Goal: Task Accomplishment & Management: Manage account settings

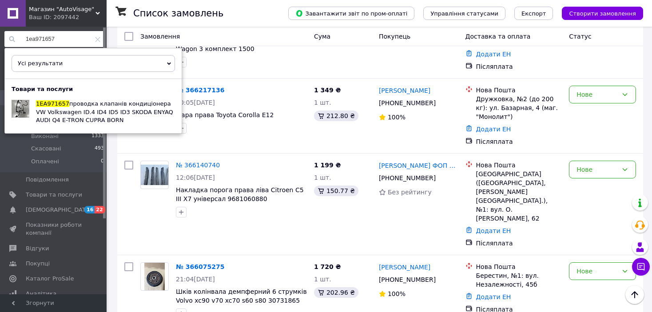
scroll to position [444, 0]
drag, startPoint x: 0, startPoint y: 0, endPoint x: -6, endPoint y: 35, distance: 35.2
click at [60, 103] on span "1EA816544" at bounding box center [52, 103] width 33 height 7
drag, startPoint x: 67, startPoint y: 39, endPoint x: 10, endPoint y: 37, distance: 57.4
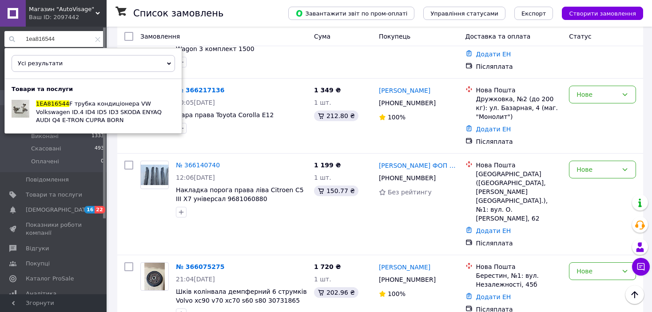
click at [10, 37] on div "1ea816544" at bounding box center [54, 39] width 100 height 16
click at [59, 37] on input "1ea816544" at bounding box center [54, 39] width 100 height 16
click at [76, 37] on input "1ea816544" at bounding box center [54, 39] width 100 height 16
click at [86, 112] on span "A трубка кондиціонера VW Volkswagen ID.4 ID4 ID5 ID3 SKODA ENYAQ AUDI Q4 E-TRON…" at bounding box center [99, 111] width 126 height 23
click at [72, 41] on input "1ea816533" at bounding box center [54, 39] width 100 height 16
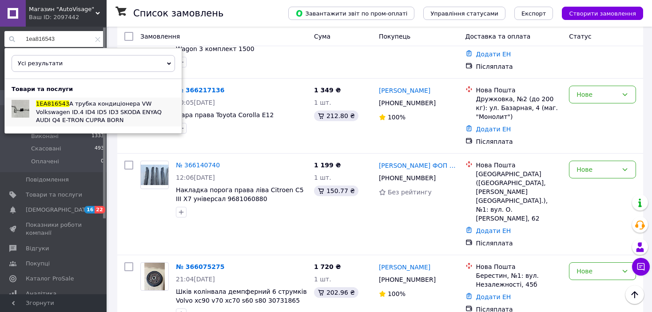
click at [82, 113] on span "A трубка кондиціонера VW Volkswagen ID.4 ID4 ID5 ID3 SKODA ENYAQ AUDI Q4 E-TRON…" at bounding box center [99, 111] width 126 height 23
click at [74, 35] on input "1ea816543" at bounding box center [54, 39] width 100 height 16
click at [88, 105] on span "C трубка кондиціонера VW Volkswagen ID.4 ID4 ID5 ID3 SKODA ENYAQ AUDI Q4 E-TRON…" at bounding box center [99, 111] width 126 height 23
drag, startPoint x: 62, startPoint y: 39, endPoint x: -13, endPoint y: 34, distance: 75.2
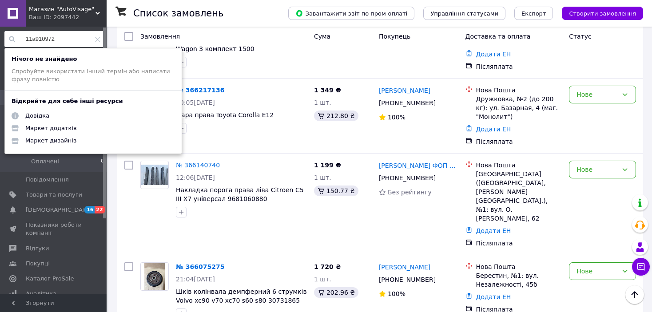
drag, startPoint x: 76, startPoint y: 37, endPoint x: 25, endPoint y: 35, distance: 51.2
click at [25, 35] on input "11a910972" at bounding box center [54, 39] width 100 height 16
click at [38, 40] on input "11a910972" at bounding box center [54, 39] width 100 height 16
type input "11a810972"
drag, startPoint x: 63, startPoint y: 39, endPoint x: -24, endPoint y: 28, distance: 87.4
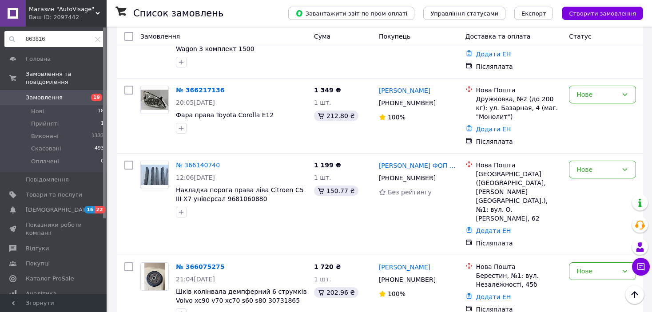
type input "8638163"
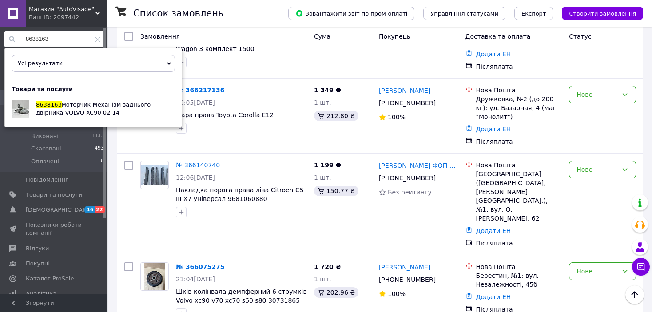
drag, startPoint x: 57, startPoint y: 39, endPoint x: 6, endPoint y: 36, distance: 51.2
click at [6, 36] on input "8638163" at bounding box center [54, 39] width 100 height 16
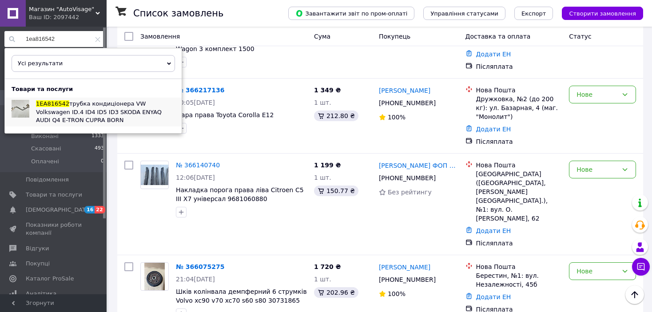
click at [97, 105] on span "трубка кондиціонера VW Volkswagen ID.4 ID4 ID5 ID3 SKODA ENYAQ AUDI Q4 E-TRON C…" at bounding box center [99, 111] width 126 height 23
click at [57, 37] on input "1ea816542" at bounding box center [54, 39] width 100 height 16
click at [71, 103] on span "E трубка кондиціонера VW Volkswagen ID.4 ID4 ID5 ID3 SKODA ENYAQ AUDI Q4 E-TRON…" at bounding box center [99, 111] width 126 height 23
drag, startPoint x: 61, startPoint y: 37, endPoint x: -24, endPoint y: 17, distance: 87.2
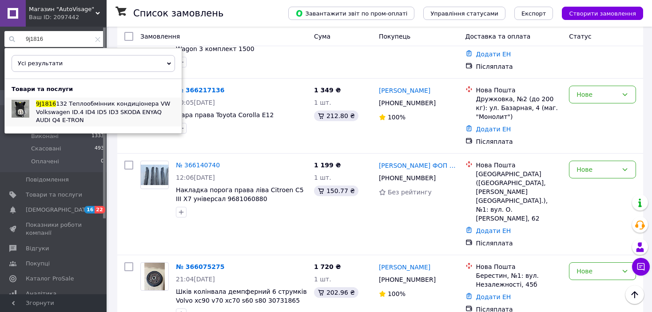
click at [71, 105] on span "132 Теплообмінник кондиціонера VW Volkswagen ID.4 ID4 ID5 ID3 SKODA ENYAQ AUDI …" at bounding box center [103, 111] width 134 height 23
drag, startPoint x: 66, startPoint y: 40, endPoint x: 12, endPoint y: 39, distance: 54.2
click at [12, 39] on div "9j1816" at bounding box center [54, 39] width 100 height 16
click at [78, 104] on span "A Кронштейн клапанів кондиціонера VW Volkswagen ID.4 ID4 ID5 ID3 SKODA ENYAQ AU…" at bounding box center [105, 111] width 138 height 23
drag, startPoint x: 63, startPoint y: 39, endPoint x: 23, endPoint y: 39, distance: 40.0
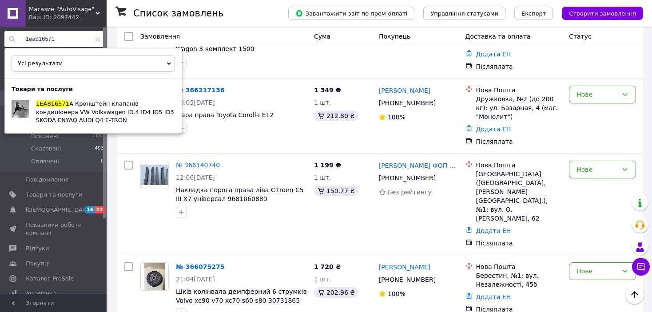
click at [23, 39] on input "1ea816571" at bounding box center [54, 39] width 100 height 16
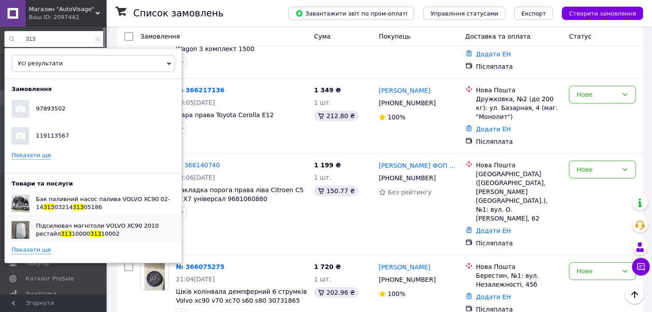
type input "313"
click at [100, 225] on span "Підсилювач магнітоли VOLVO XC90 2010 рестайл" at bounding box center [97, 230] width 123 height 15
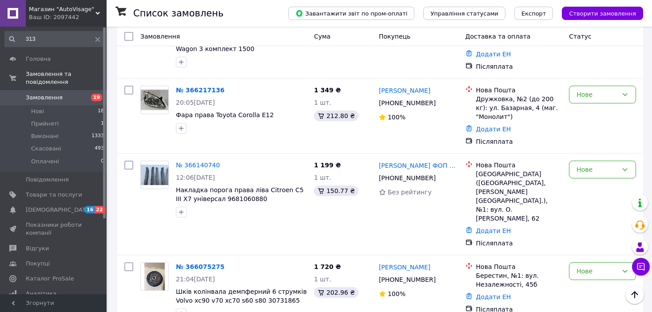
click at [37, 94] on span "Замовлення" at bounding box center [44, 98] width 37 height 8
